Goal: Task Accomplishment & Management: Manage account settings

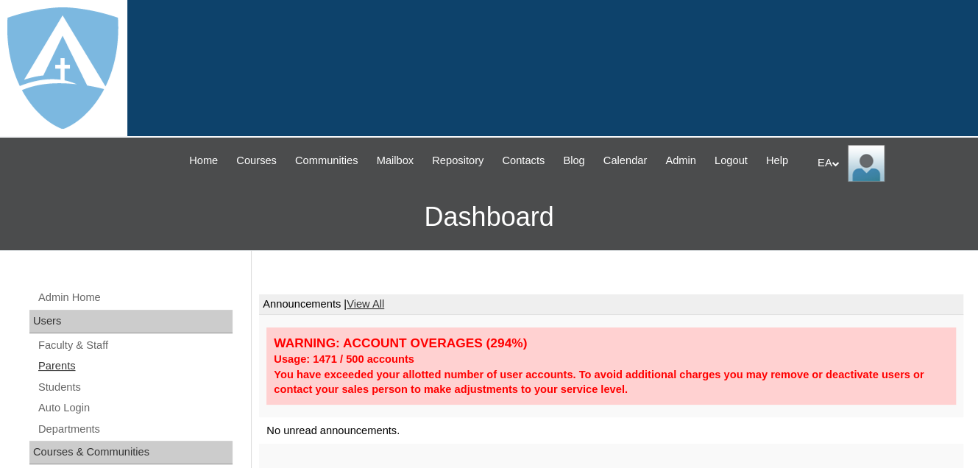
click at [63, 375] on link "Parents" at bounding box center [135, 366] width 196 height 18
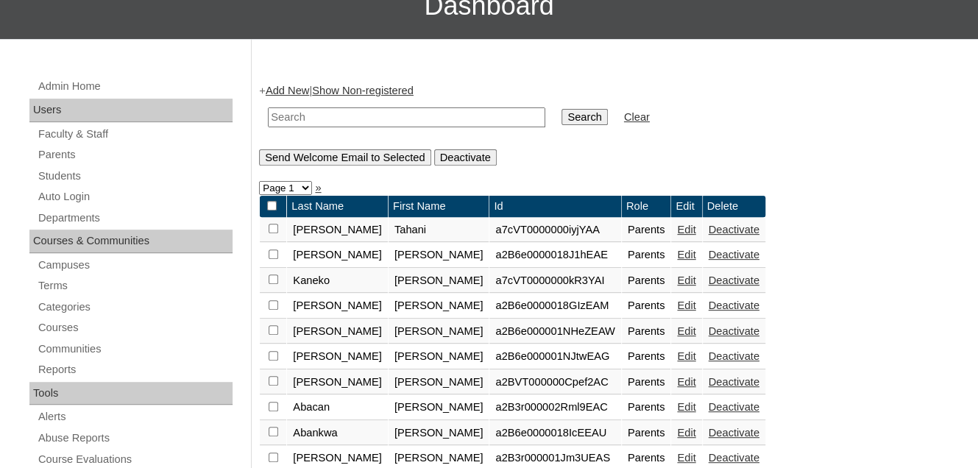
scroll to position [221, 0]
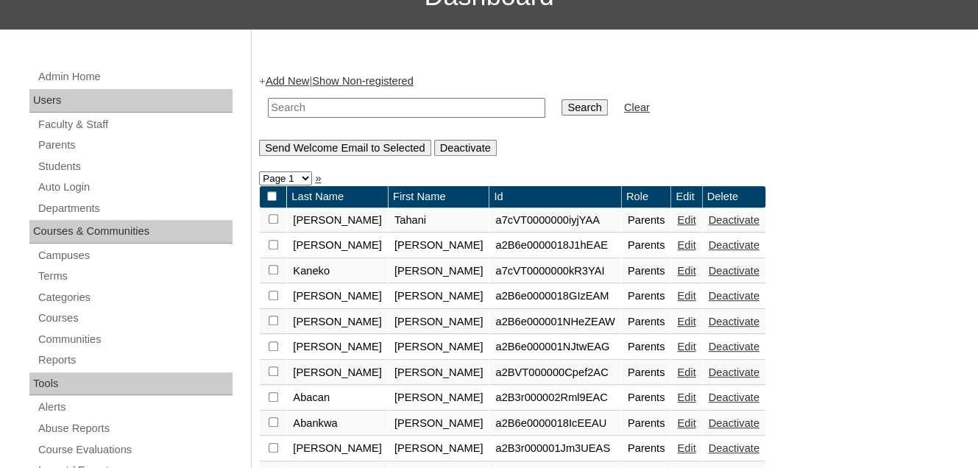
click at [286, 118] on input "text" at bounding box center [406, 108] width 277 height 20
paste input "sadyemclain@icloud.com"
type input "sadyemclain@icloud.com"
click at [562, 116] on input "Search" at bounding box center [585, 107] width 46 height 16
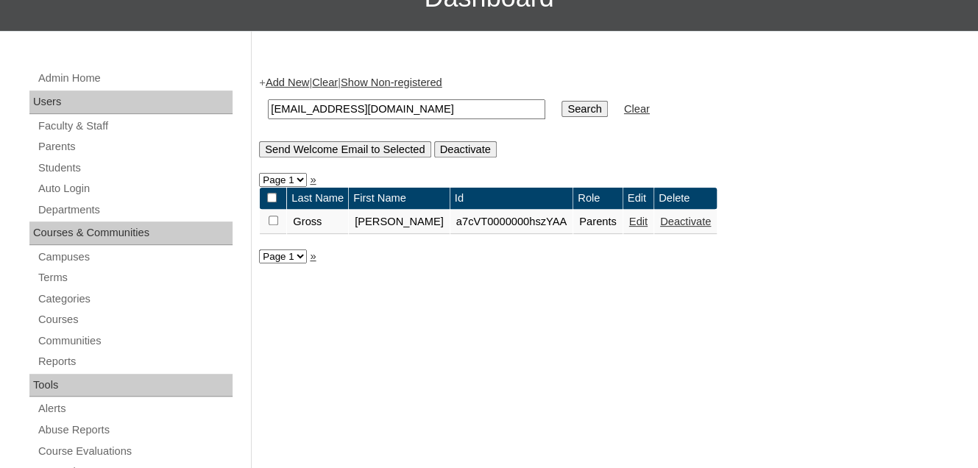
scroll to position [221, 0]
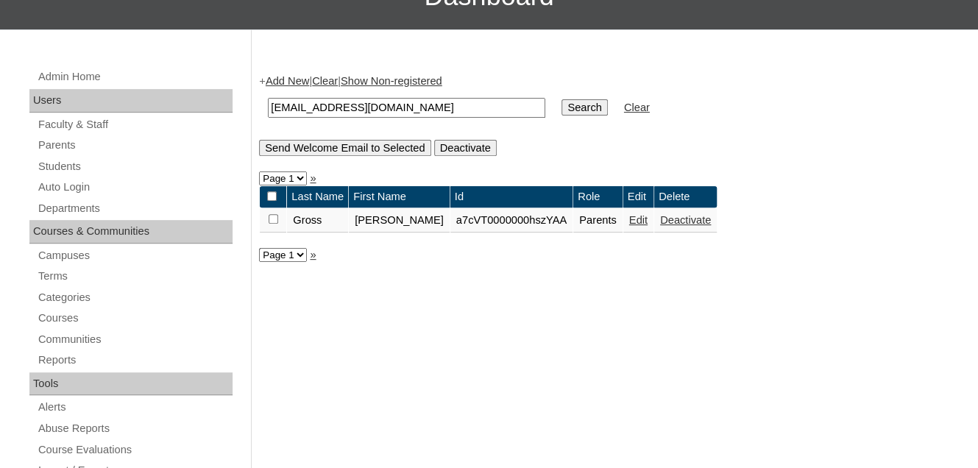
click at [629, 226] on link "Edit" at bounding box center [638, 220] width 18 height 12
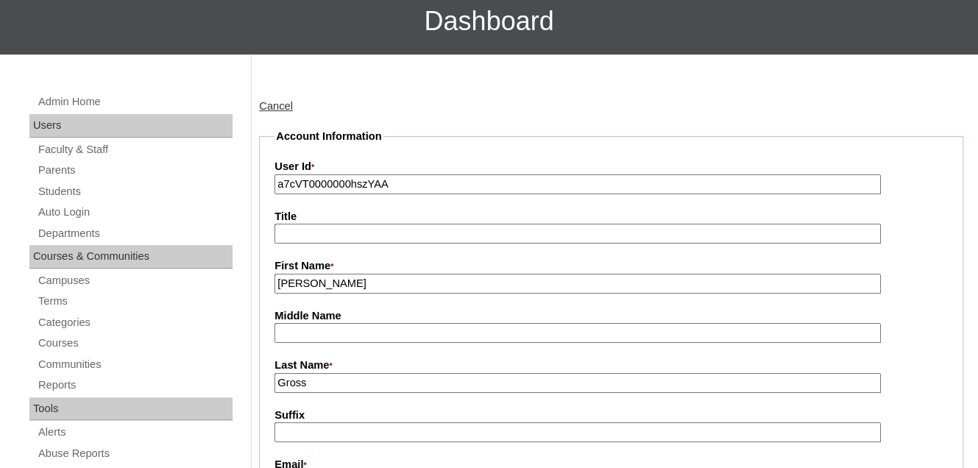
type input "primarystudentEA"
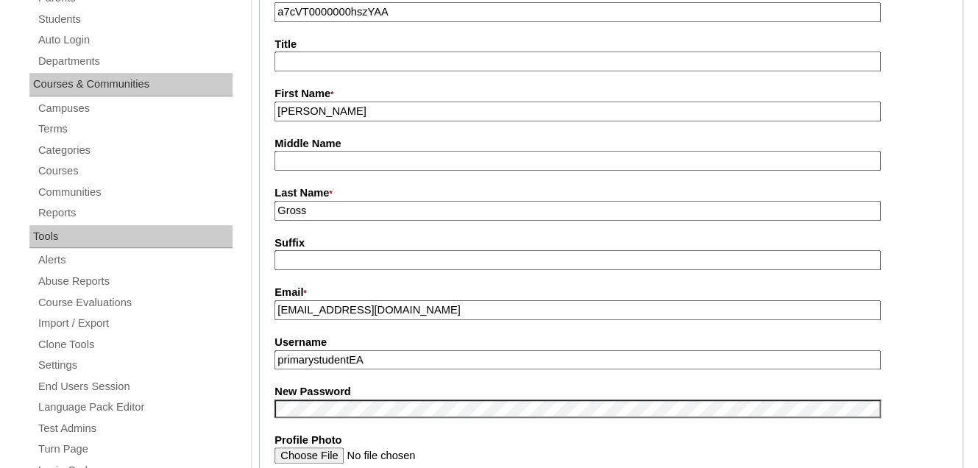
scroll to position [442, 0]
